Goal: Information Seeking & Learning: Learn about a topic

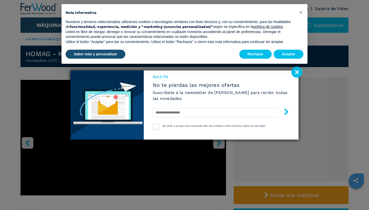
click at [298, 73] on image at bounding box center [296, 72] width 11 height 11
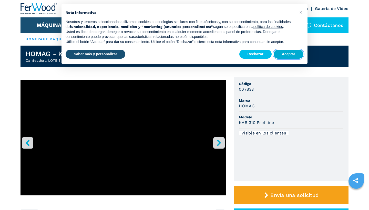
click at [288, 59] on button "Aceptar" at bounding box center [289, 54] width 30 height 9
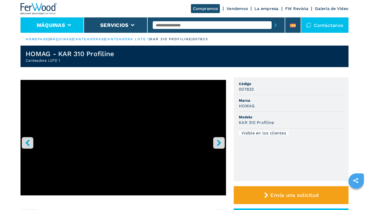
click at [69, 26] on icon at bounding box center [69, 25] width 4 height 2
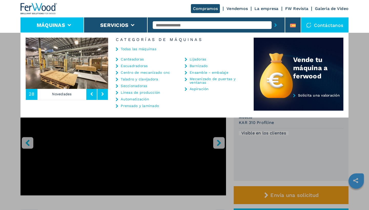
click at [134, 99] on link "Automatización" at bounding box center [135, 99] width 28 height 4
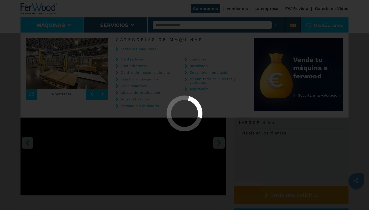
select select "**********"
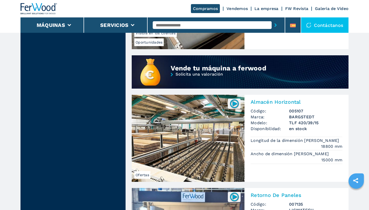
scroll to position [403, 0]
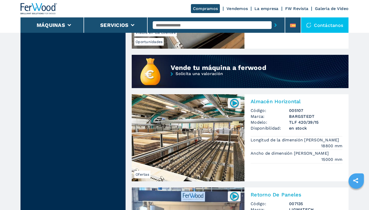
click at [235, 98] on img at bounding box center [234, 103] width 10 height 10
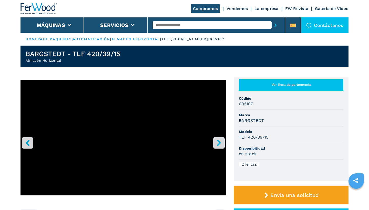
select select "**********"
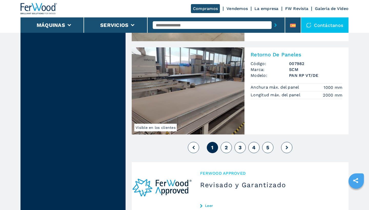
scroll to position [1139, 0]
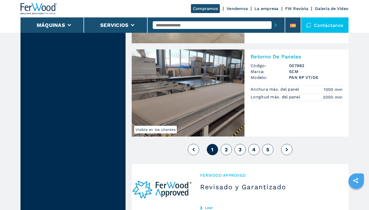
click at [226, 146] on span "2" at bounding box center [226, 149] width 3 height 6
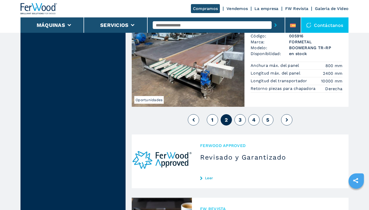
scroll to position [1161, 0]
click at [240, 120] on span "3" at bounding box center [239, 120] width 3 height 6
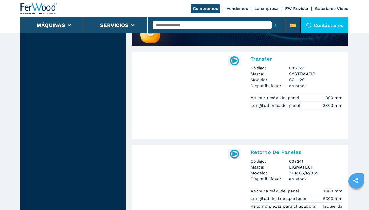
scroll to position [462, 0]
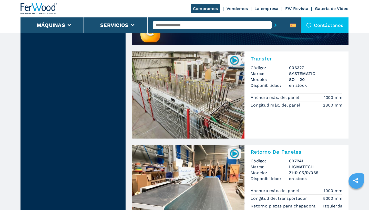
click at [211, 88] on img at bounding box center [188, 94] width 113 height 87
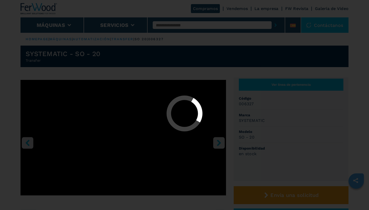
select select "**********"
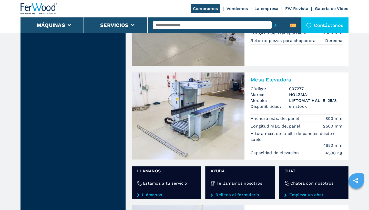
scroll to position [721, 0]
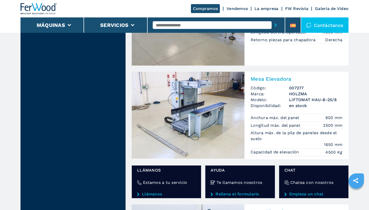
click at [198, 125] on img at bounding box center [188, 115] width 113 height 87
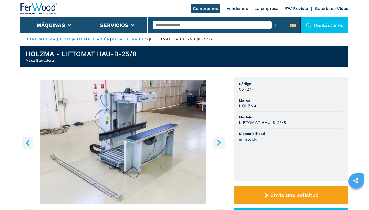
click at [219, 143] on icon "right-button" at bounding box center [219, 143] width 4 height 6
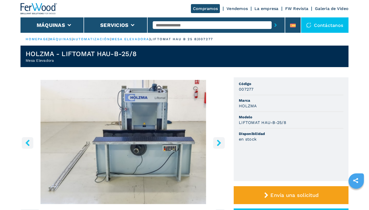
click at [219, 143] on icon "right-button" at bounding box center [219, 143] width 4 height 6
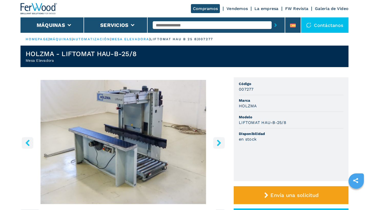
click at [219, 143] on icon "right-button" at bounding box center [219, 143] width 4 height 6
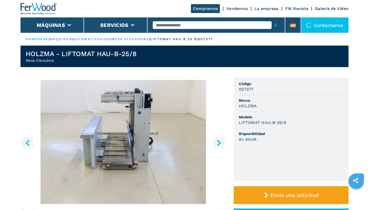
click at [219, 143] on icon "right-button" at bounding box center [219, 143] width 4 height 6
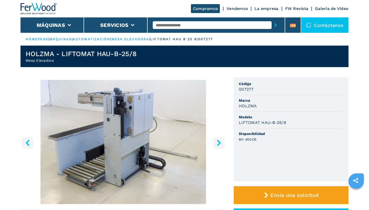
click at [219, 143] on icon "right-button" at bounding box center [219, 143] width 4 height 6
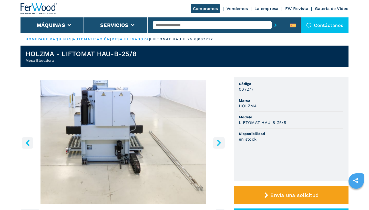
click at [219, 143] on icon "right-button" at bounding box center [219, 143] width 4 height 6
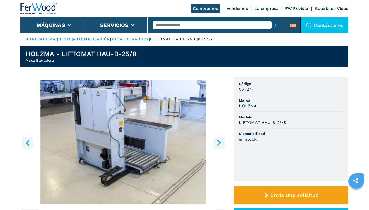
click at [219, 143] on icon "right-button" at bounding box center [219, 143] width 4 height 6
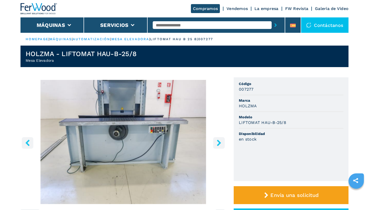
click at [219, 143] on icon "right-button" at bounding box center [219, 143] width 4 height 6
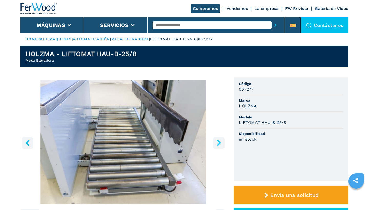
click at [219, 143] on icon "right-button" at bounding box center [219, 143] width 4 height 6
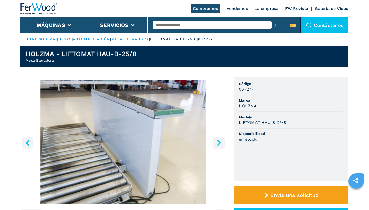
click at [219, 143] on icon "right-button" at bounding box center [219, 143] width 4 height 6
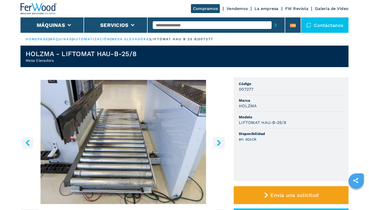
click at [219, 143] on icon "right-button" at bounding box center [219, 143] width 4 height 6
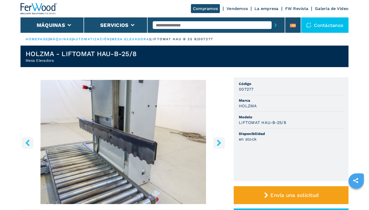
click at [219, 143] on icon "right-button" at bounding box center [219, 143] width 4 height 6
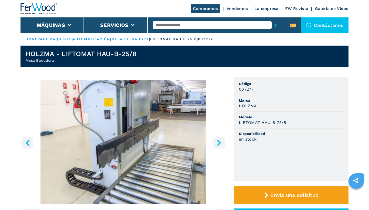
click at [219, 143] on icon "right-button" at bounding box center [219, 143] width 4 height 6
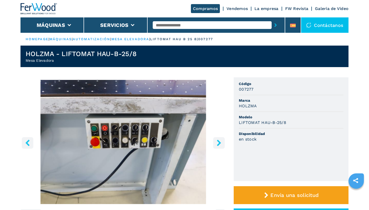
click at [219, 143] on icon "right-button" at bounding box center [219, 143] width 4 height 6
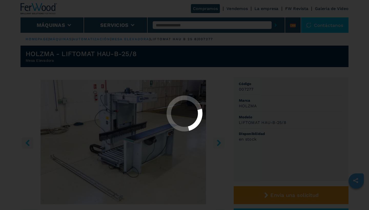
select select "**********"
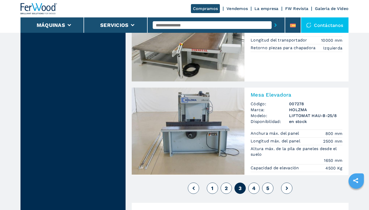
scroll to position [1119, 0]
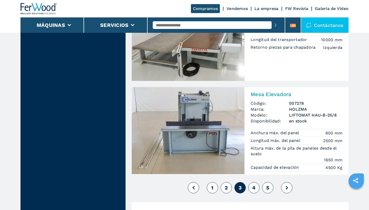
click at [255, 185] on span "4" at bounding box center [253, 188] width 3 height 6
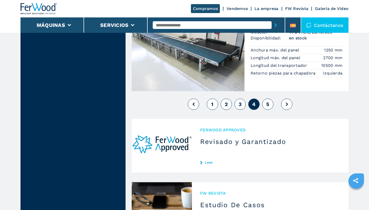
scroll to position [1203, 0]
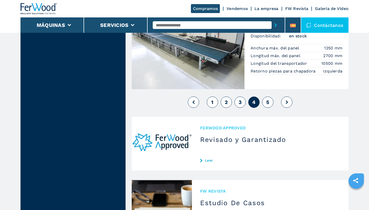
click at [267, 101] on span "5" at bounding box center [267, 102] width 3 height 6
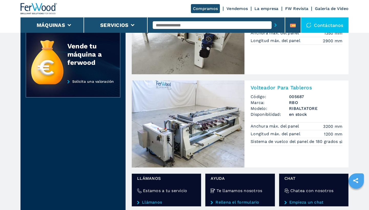
scroll to position [266, 0]
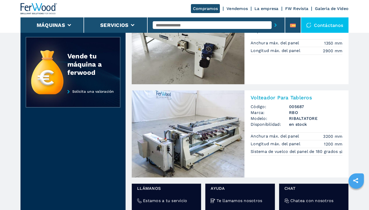
click at [235, 146] on img at bounding box center [188, 133] width 113 height 87
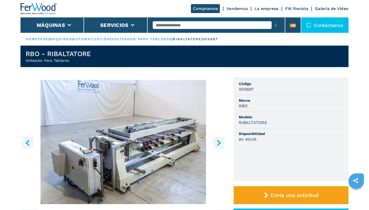
click at [219, 141] on icon "right-button" at bounding box center [219, 143] width 4 height 6
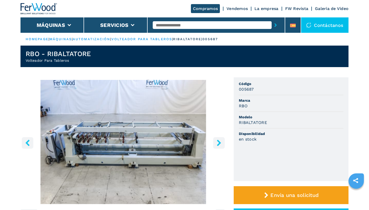
click at [219, 141] on icon "right-button" at bounding box center [219, 143] width 4 height 6
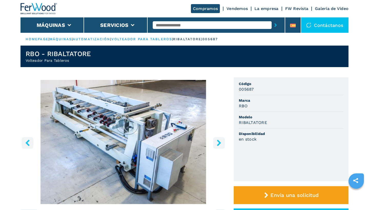
click at [219, 141] on icon "right-button" at bounding box center [219, 143] width 4 height 6
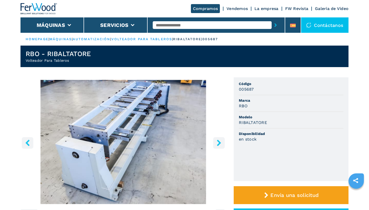
click at [219, 141] on icon "right-button" at bounding box center [219, 143] width 4 height 6
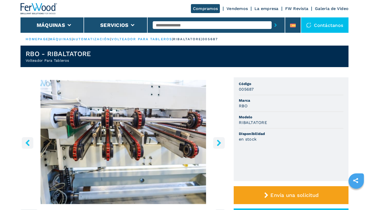
click at [219, 141] on icon "right-button" at bounding box center [219, 143] width 4 height 6
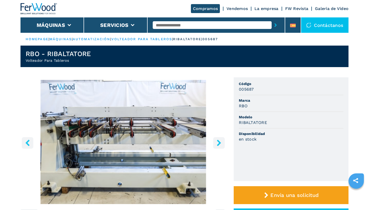
click at [219, 141] on icon "right-button" at bounding box center [219, 143] width 4 height 6
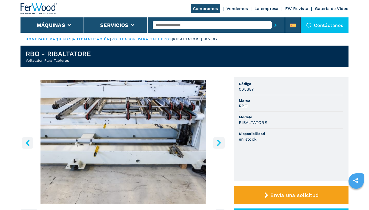
click at [219, 141] on icon "right-button" at bounding box center [219, 143] width 4 height 6
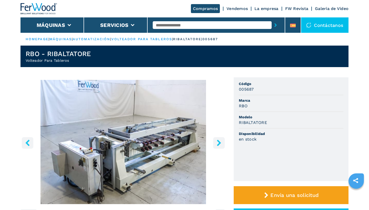
click at [219, 141] on icon "right-button" at bounding box center [219, 143] width 4 height 6
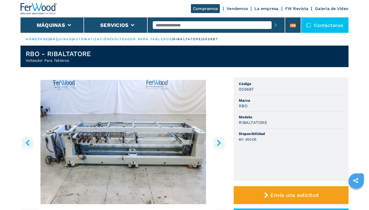
click at [219, 141] on icon "right-button" at bounding box center [219, 143] width 4 height 6
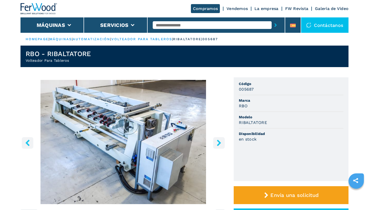
click at [219, 141] on icon "right-button" at bounding box center [219, 143] width 4 height 6
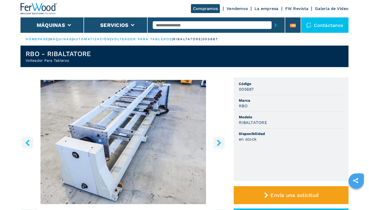
click at [219, 141] on icon "right-button" at bounding box center [219, 143] width 4 height 6
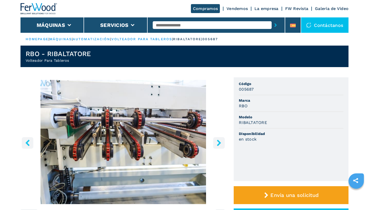
click at [219, 141] on icon "right-button" at bounding box center [219, 143] width 4 height 6
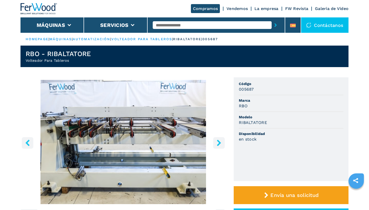
click at [219, 141] on icon "right-button" at bounding box center [219, 143] width 4 height 6
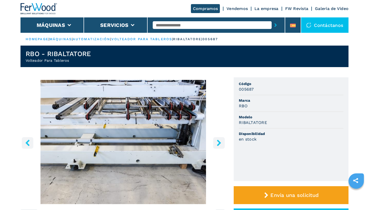
click at [219, 141] on icon "right-button" at bounding box center [219, 143] width 4 height 6
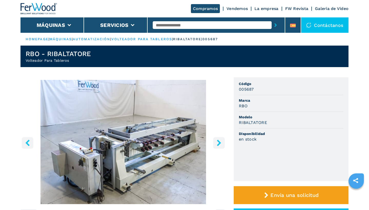
click at [219, 141] on icon "right-button" at bounding box center [219, 143] width 4 height 6
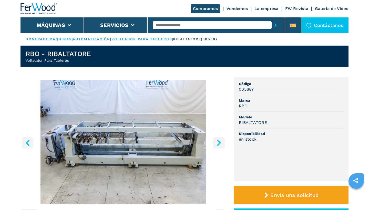
click at [219, 141] on icon "right-button" at bounding box center [219, 143] width 4 height 6
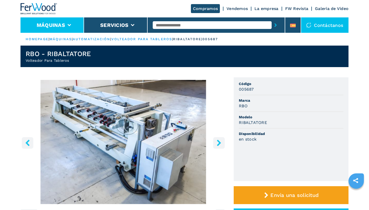
click at [72, 26] on li "Máquinas" at bounding box center [52, 24] width 64 height 15
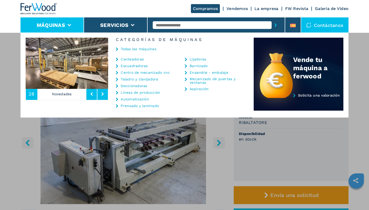
click at [201, 78] on link "Mecanizado de puertas y ventanas" at bounding box center [215, 80] width 51 height 7
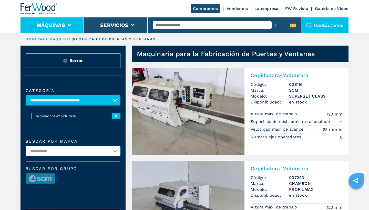
click at [69, 27] on li "Máquinas" at bounding box center [52, 24] width 64 height 15
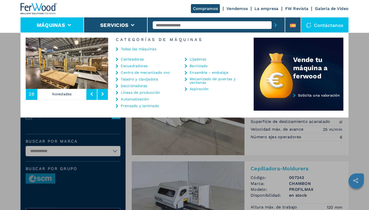
click at [196, 90] on link "Aspiración" at bounding box center [199, 89] width 19 height 4
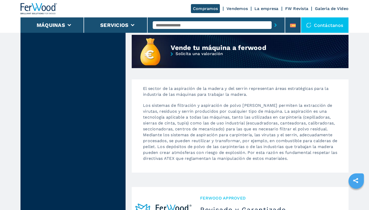
scroll to position [448, 0]
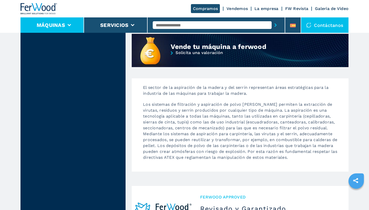
click at [72, 27] on li "Máquinas" at bounding box center [52, 24] width 64 height 15
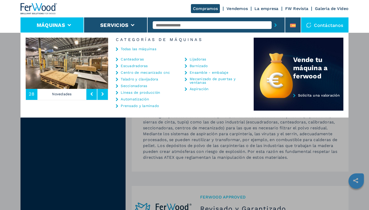
click at [194, 59] on link "Lijadoras" at bounding box center [198, 59] width 16 height 4
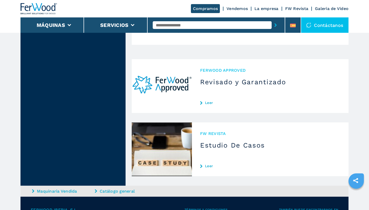
scroll to position [774, 0]
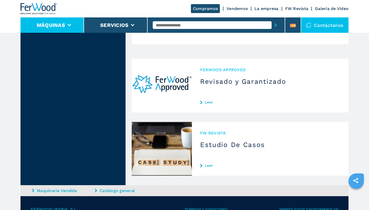
click at [67, 24] on li "Máquinas" at bounding box center [52, 24] width 64 height 15
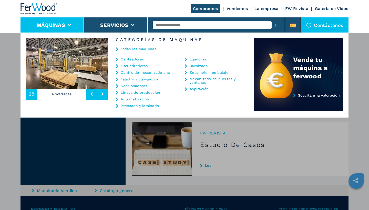
click at [133, 65] on link "Escuadradoras" at bounding box center [134, 66] width 27 height 4
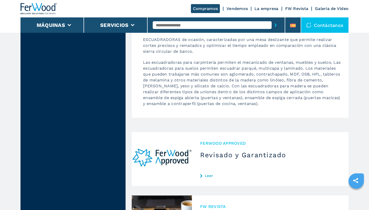
scroll to position [594, 0]
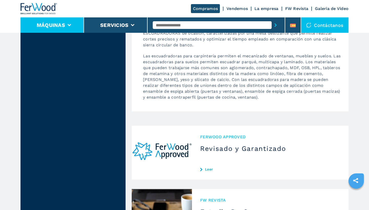
click at [68, 26] on icon at bounding box center [69, 25] width 4 height 2
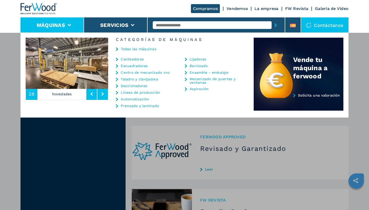
click at [132, 73] on link "Centro de mecanizado cnc" at bounding box center [145, 73] width 49 height 4
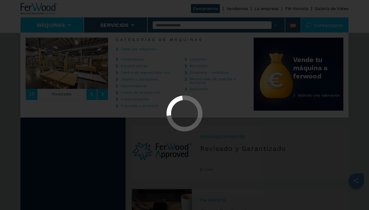
select select "**********"
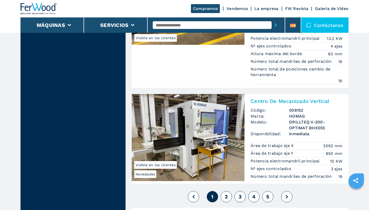
scroll to position [1319, 0]
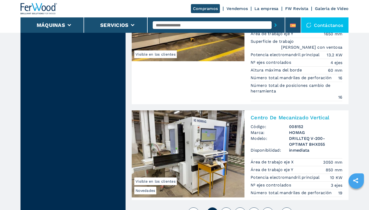
click at [225, 210] on span "2" at bounding box center [226, 213] width 3 height 6
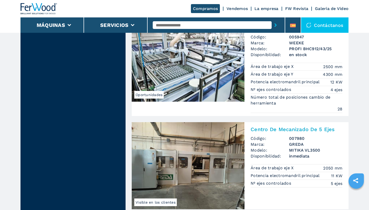
scroll to position [1369, 0]
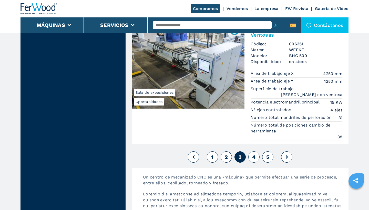
scroll to position [1460, 0]
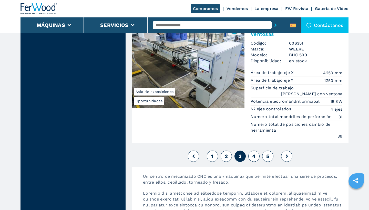
click at [254, 153] on span "4" at bounding box center [253, 156] width 3 height 6
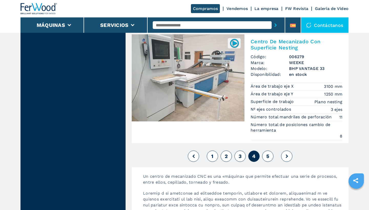
scroll to position [1362, 0]
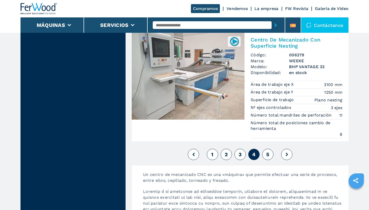
click at [269, 151] on span "5" at bounding box center [267, 154] width 3 height 6
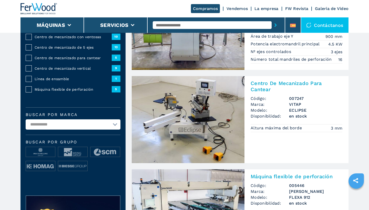
scroll to position [93, 0]
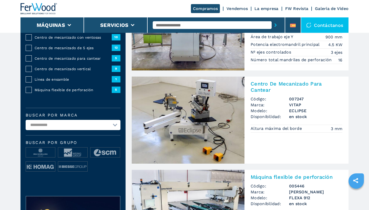
click at [202, 116] on img at bounding box center [188, 120] width 113 height 87
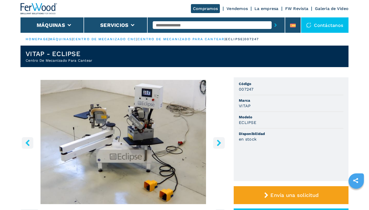
click at [218, 143] on icon "right-button" at bounding box center [219, 143] width 6 height 6
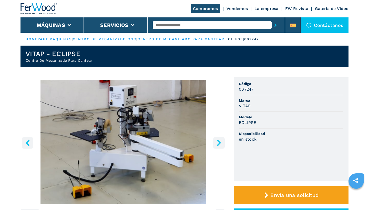
click at [218, 143] on icon "right-button" at bounding box center [219, 143] width 6 height 6
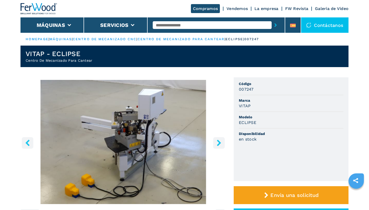
click at [218, 143] on icon "right-button" at bounding box center [219, 143] width 6 height 6
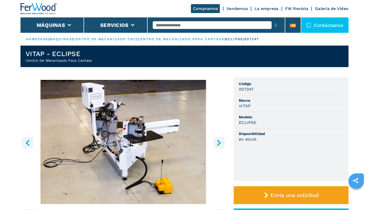
click at [218, 143] on icon "right-button" at bounding box center [219, 143] width 6 height 6
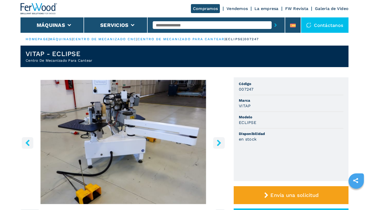
click at [218, 143] on icon "right-button" at bounding box center [219, 143] width 6 height 6
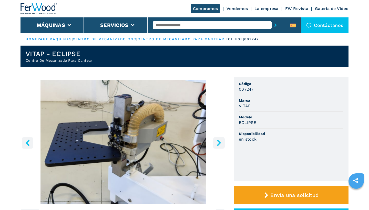
click at [218, 143] on icon "right-button" at bounding box center [219, 143] width 6 height 6
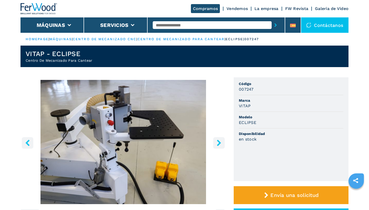
click at [218, 143] on icon "right-button" at bounding box center [219, 143] width 6 height 6
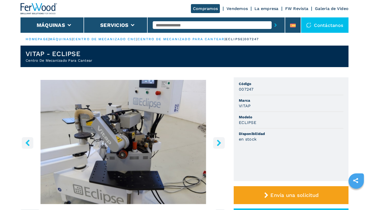
click at [218, 143] on icon "right-button" at bounding box center [219, 143] width 6 height 6
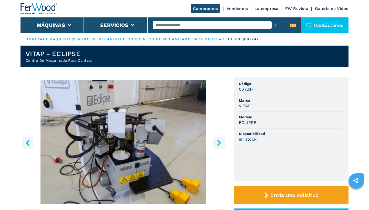
click at [218, 143] on icon "right-button" at bounding box center [219, 143] width 6 height 6
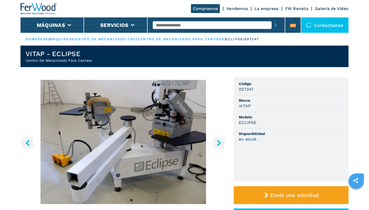
click at [218, 143] on icon "right-button" at bounding box center [219, 143] width 6 height 6
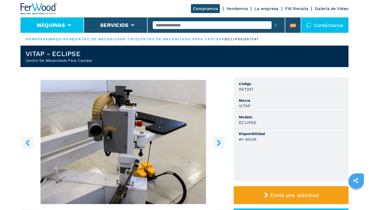
click at [69, 25] on icon at bounding box center [69, 25] width 4 height 2
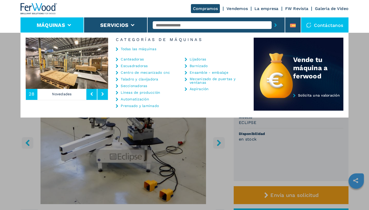
click at [130, 79] on link "Taladro y clavijadora" at bounding box center [139, 79] width 37 height 4
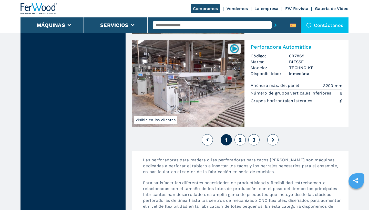
scroll to position [1156, 0]
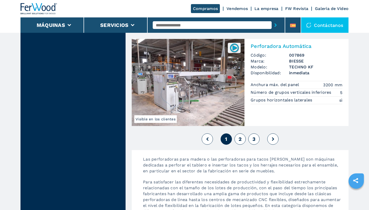
click at [238, 138] on span "2" at bounding box center [239, 139] width 3 height 6
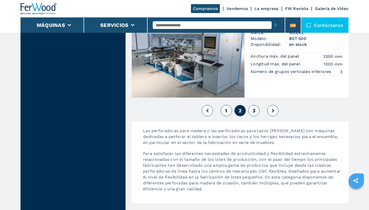
scroll to position [1201, 0]
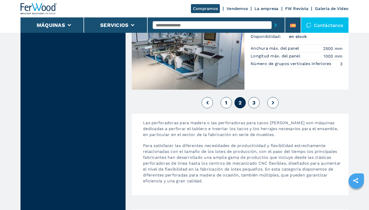
click at [253, 103] on span "3" at bounding box center [253, 103] width 3 height 6
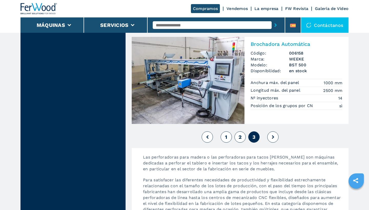
scroll to position [1140, 0]
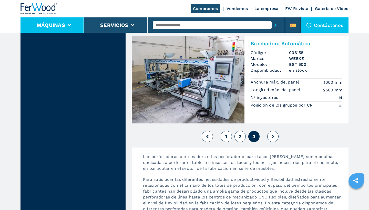
click at [71, 25] on icon at bounding box center [69, 25] width 4 height 2
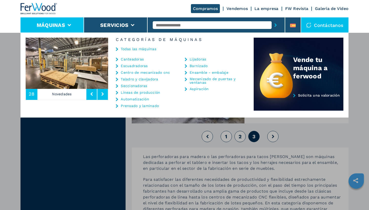
click at [131, 91] on link "Líneas de producción" at bounding box center [140, 93] width 39 height 4
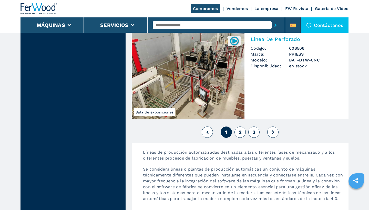
select select "**********"
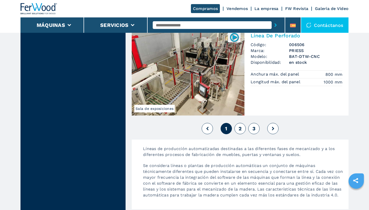
scroll to position [1182, 0]
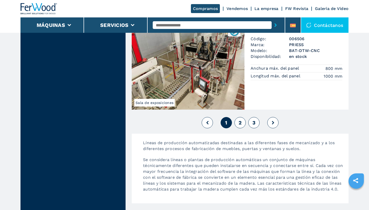
click at [240, 120] on span "2" at bounding box center [239, 123] width 3 height 6
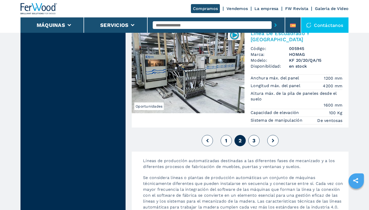
scroll to position [1356, 0]
